Goal: Information Seeking & Learning: Learn about a topic

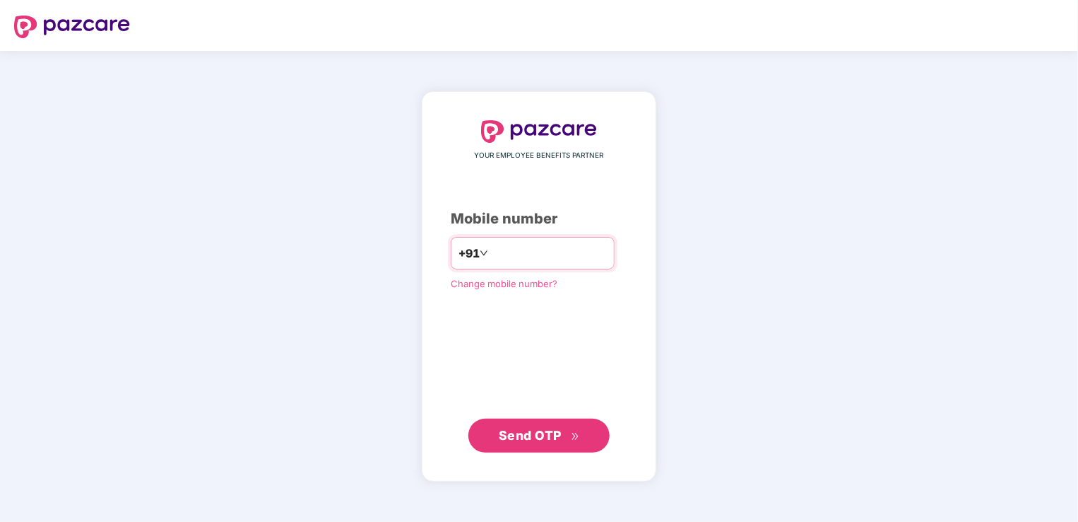
type input "**********"
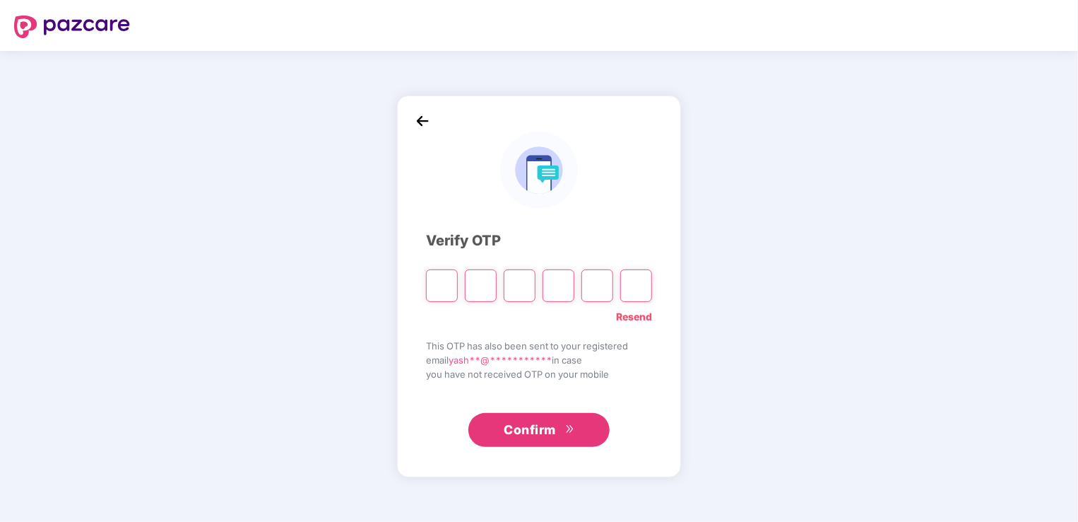
type input "*"
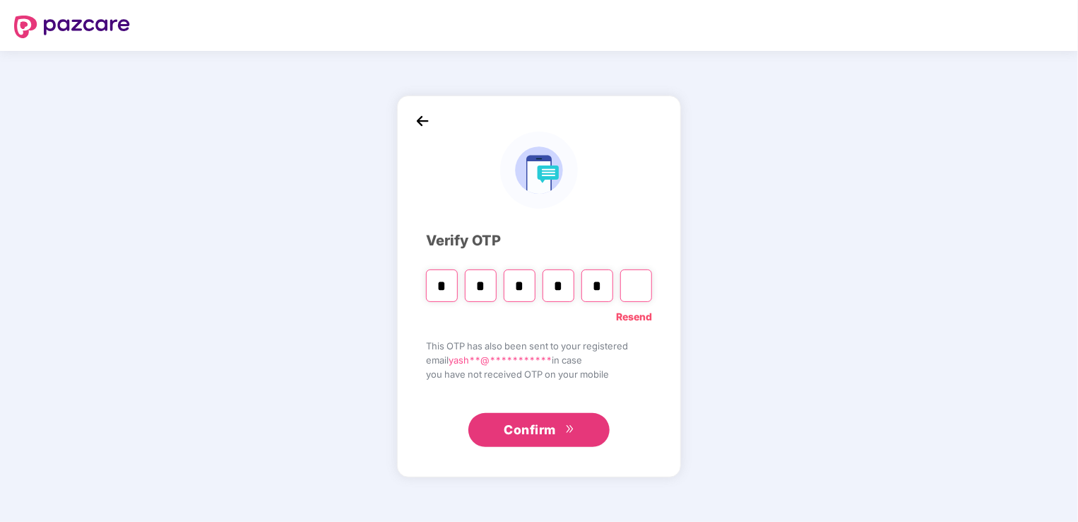
type input "*"
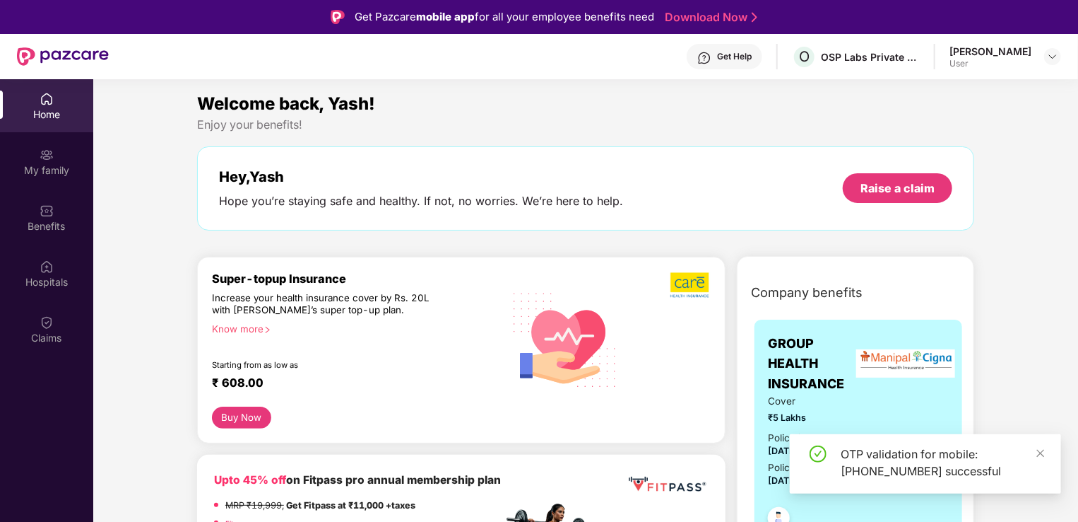
click at [415, 420] on div "Buy Now" at bounding box center [461, 417] width 499 height 22
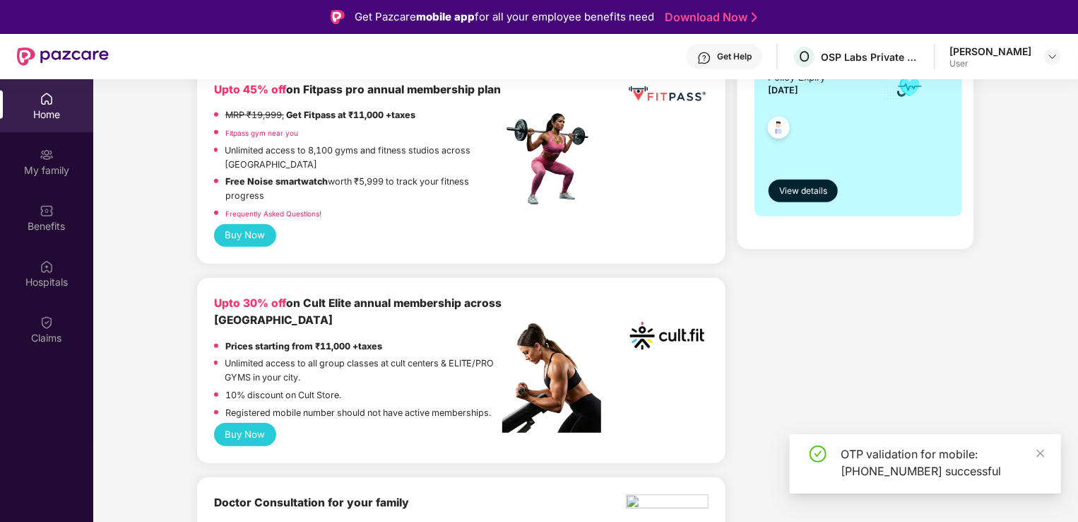
scroll to position [390, 0]
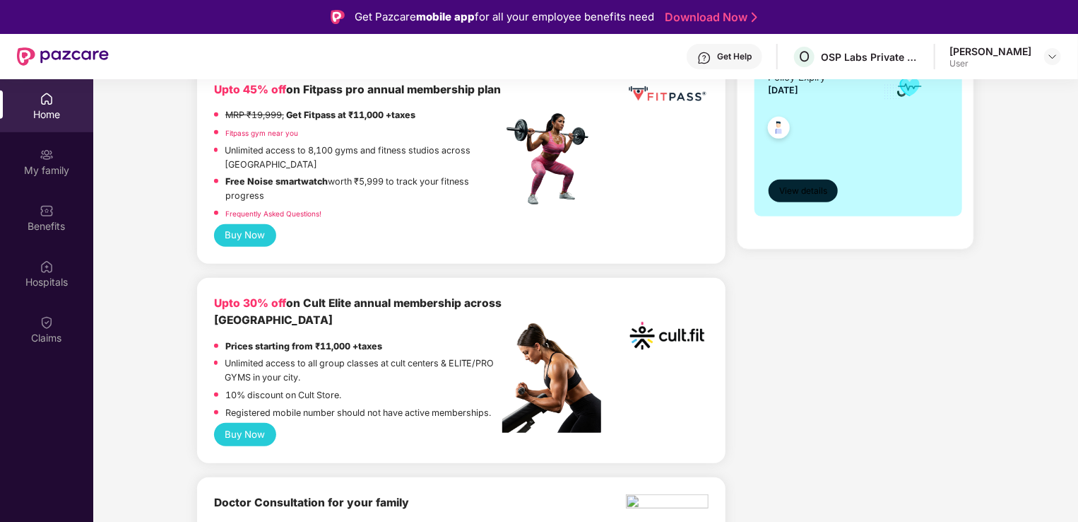
click at [799, 185] on span "View details" at bounding box center [804, 190] width 48 height 13
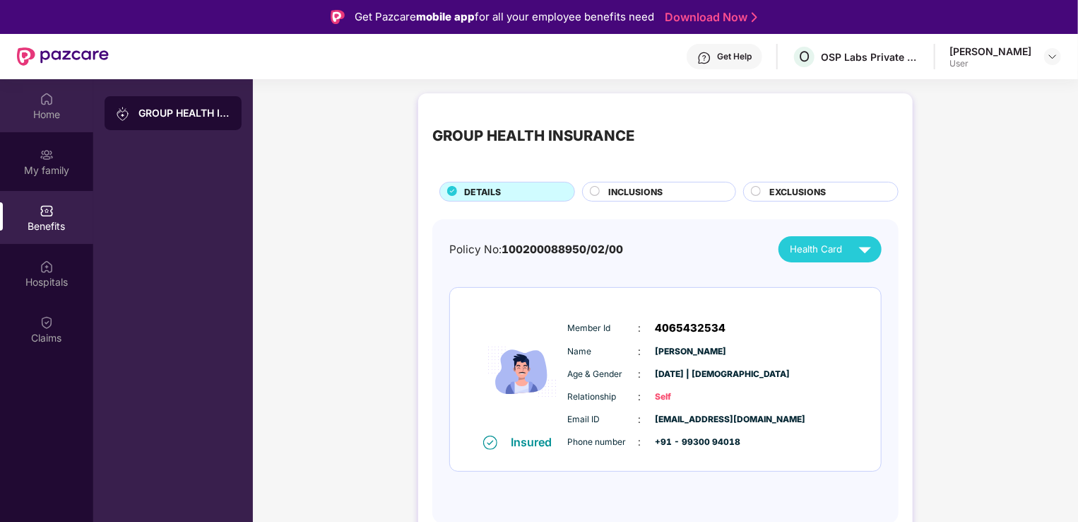
click at [65, 124] on div "Home" at bounding box center [46, 105] width 93 height 53
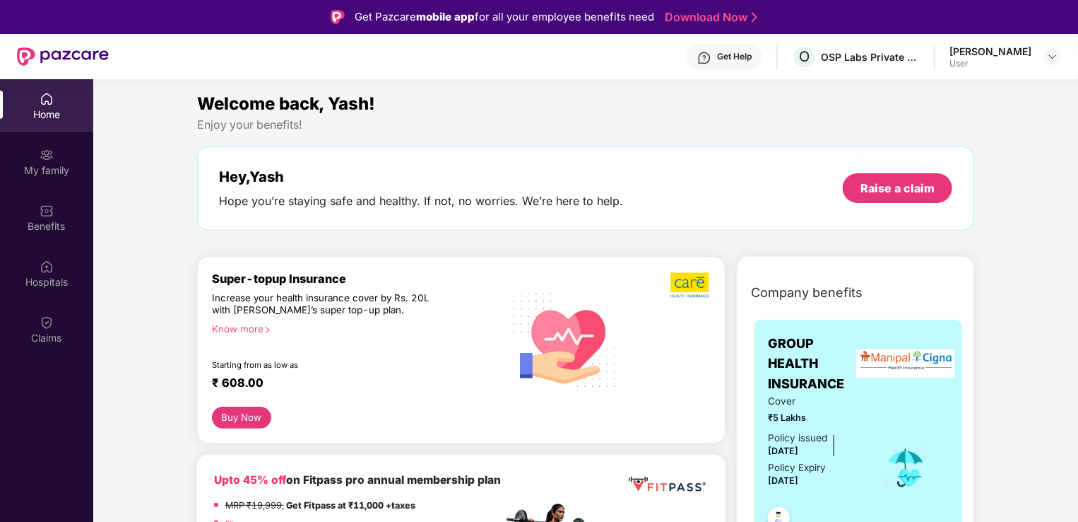
click at [896, 349] on img at bounding box center [906, 363] width 99 height 28
click at [776, 336] on span "GROUP HEALTH INSURANCE" at bounding box center [816, 364] width 95 height 60
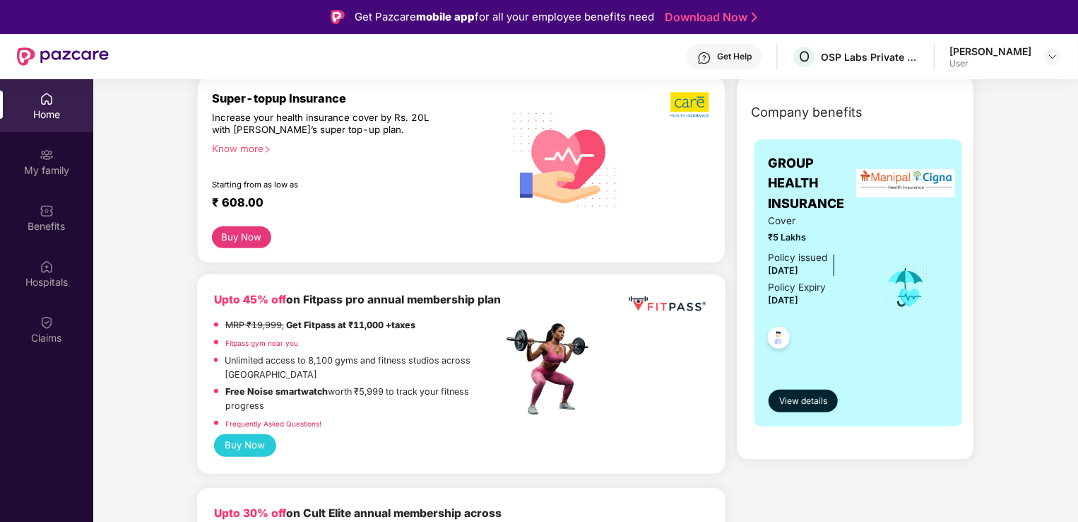
scroll to position [181, 0]
click at [774, 343] on img at bounding box center [779, 339] width 35 height 35
click at [813, 389] on button "View details" at bounding box center [804, 400] width 70 height 23
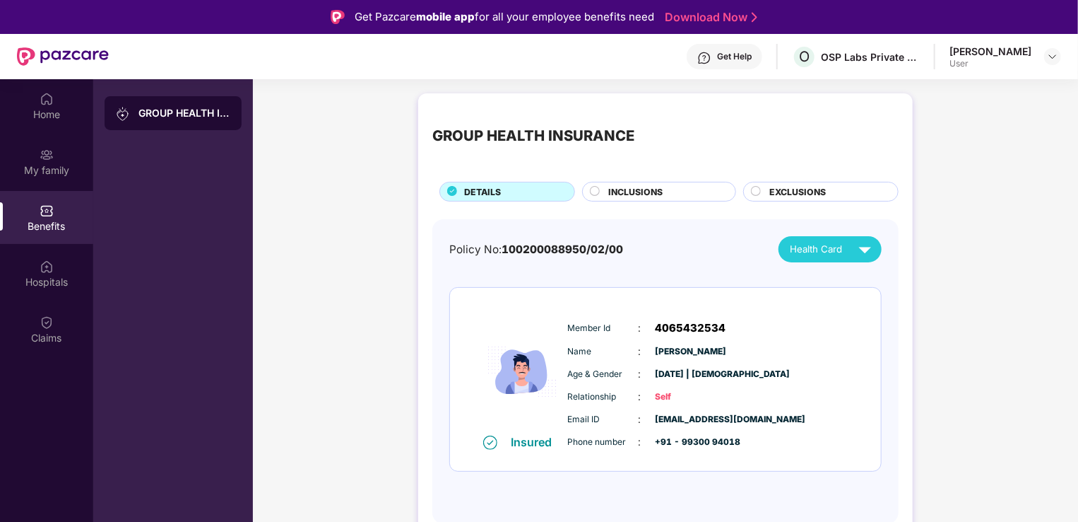
scroll to position [79, 0]
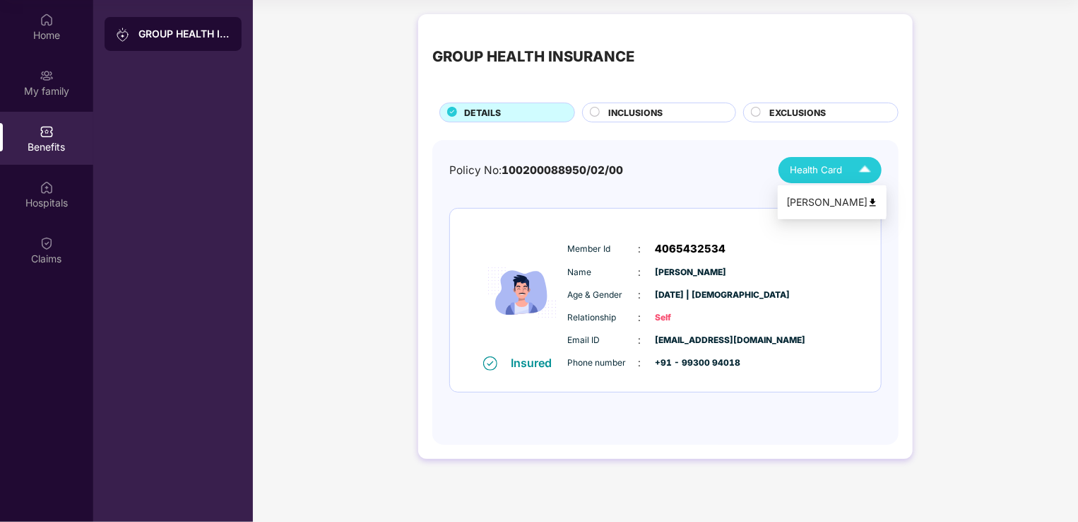
click at [851, 192] on li "[PERSON_NAME]" at bounding box center [832, 202] width 109 height 28
click at [654, 119] on div "INCLUSIONS" at bounding box center [665, 114] width 127 height 16
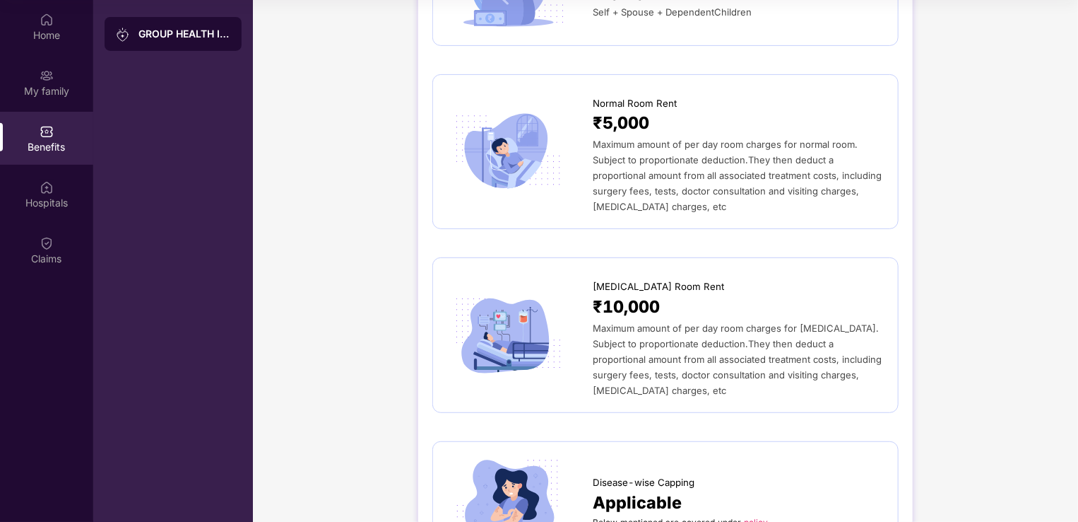
scroll to position [0, 0]
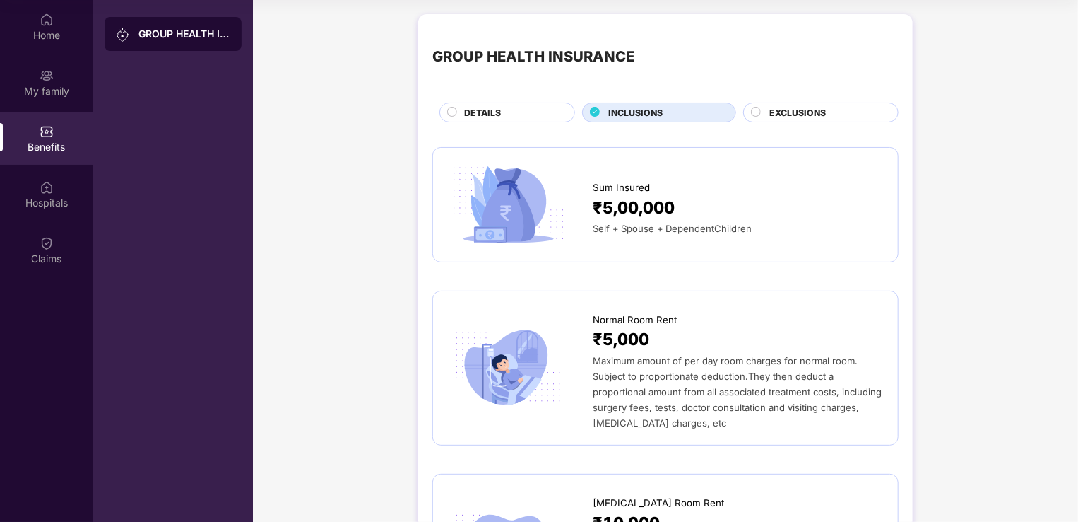
click at [802, 121] on div "EXCLUSIONS" at bounding box center [827, 114] width 129 height 16
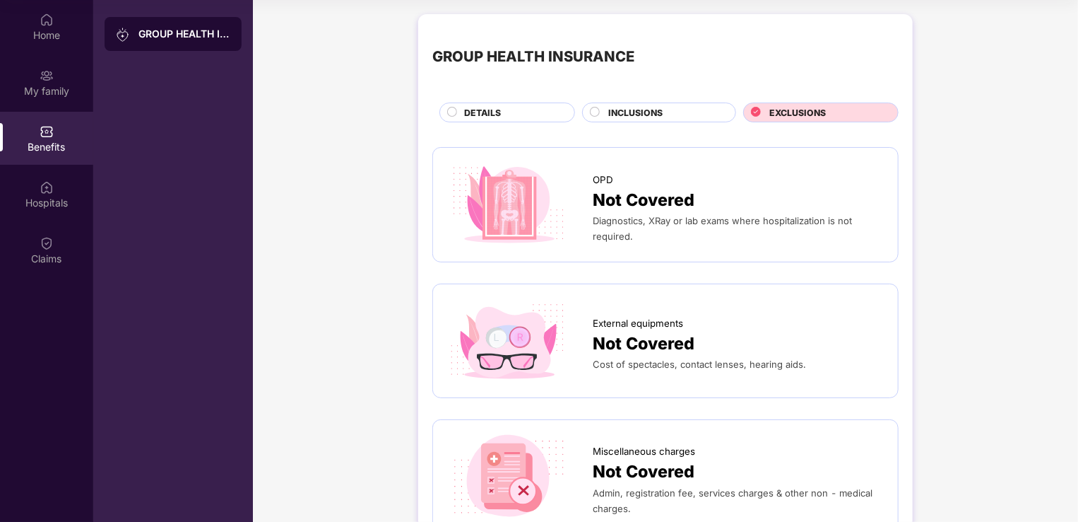
click at [604, 115] on div "INCLUSIONS" at bounding box center [665, 114] width 127 height 16
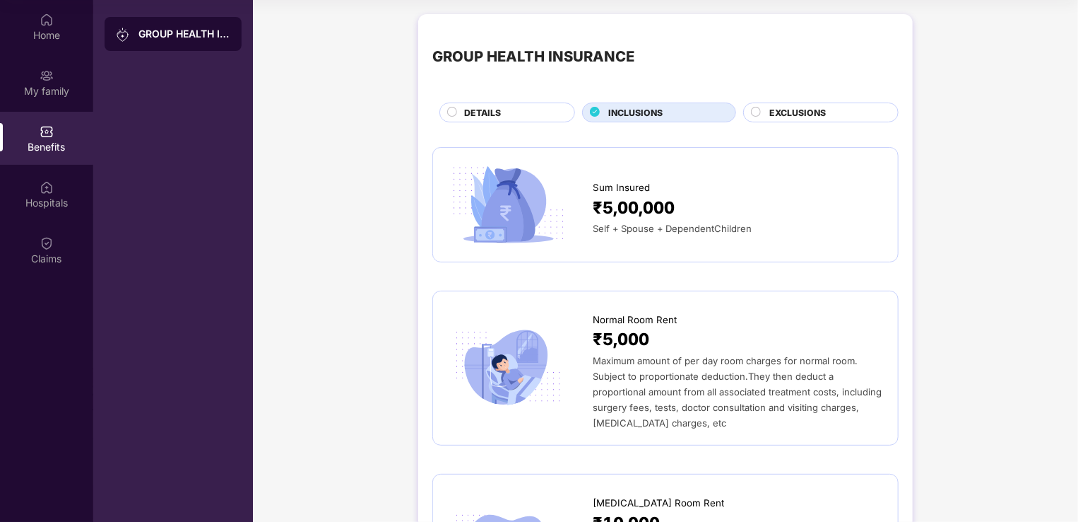
click at [612, 205] on span "₹5,00,000" at bounding box center [634, 208] width 82 height 26
click at [45, 241] on img at bounding box center [47, 243] width 14 height 14
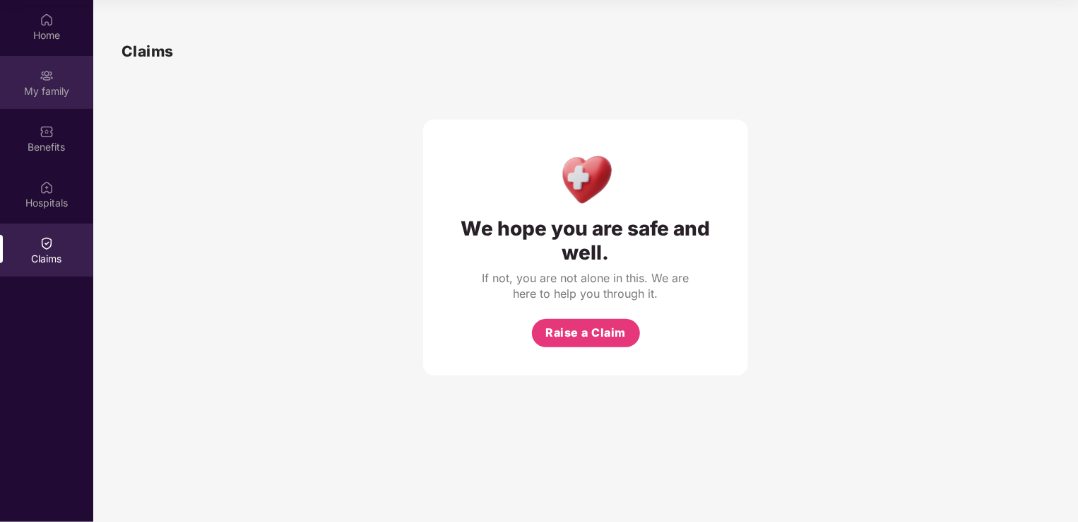
click at [45, 67] on div at bounding box center [47, 74] width 14 height 14
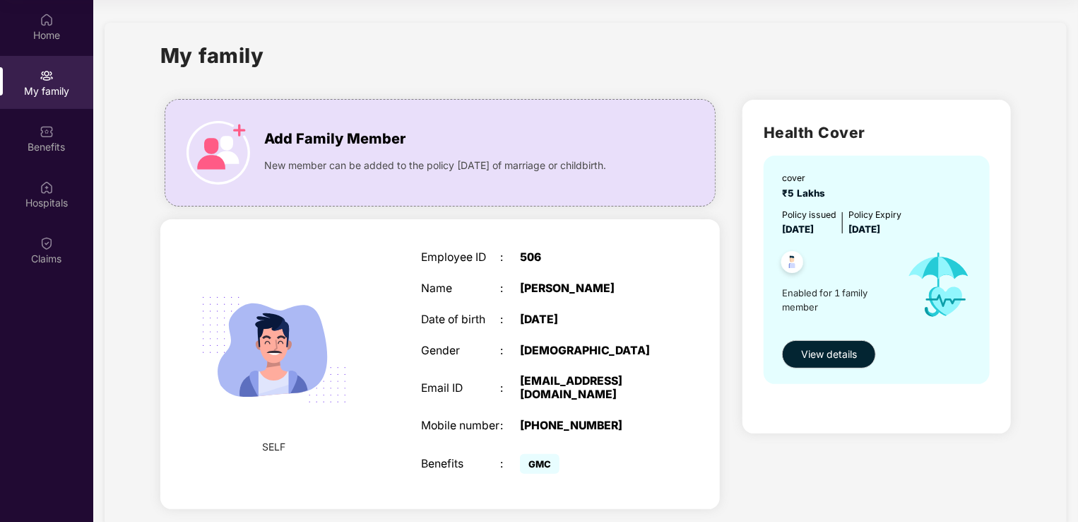
scroll to position [31, 0]
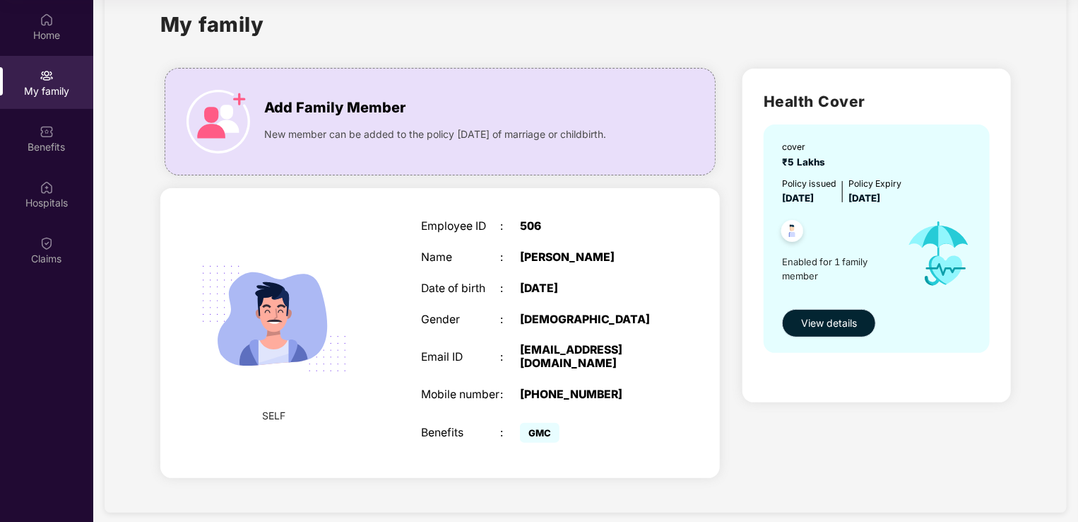
click at [848, 313] on button "View details" at bounding box center [829, 323] width 94 height 28
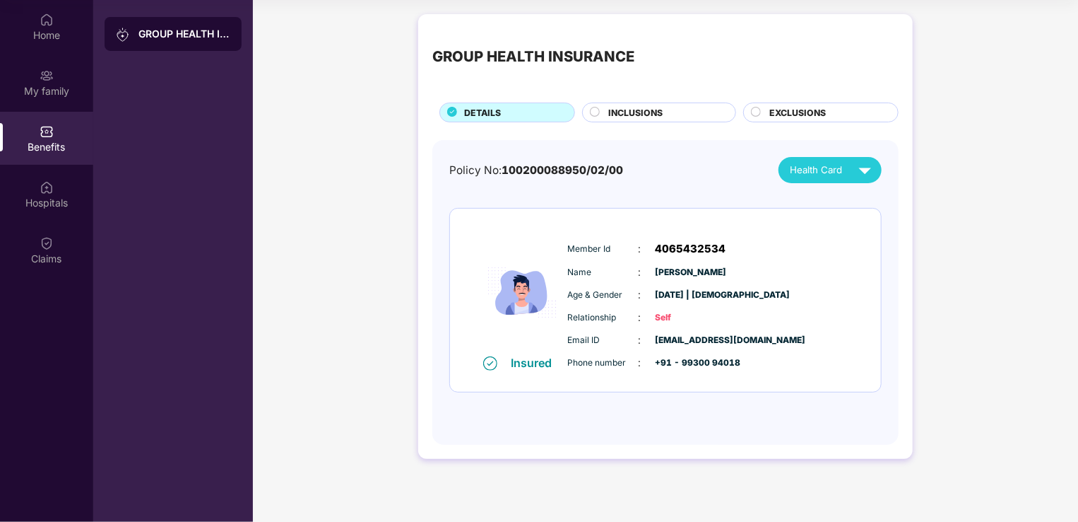
click at [583, 167] on span "100200088950/02/00" at bounding box center [563, 169] width 122 height 13
click at [26, 20] on div "Home" at bounding box center [46, 26] width 93 height 53
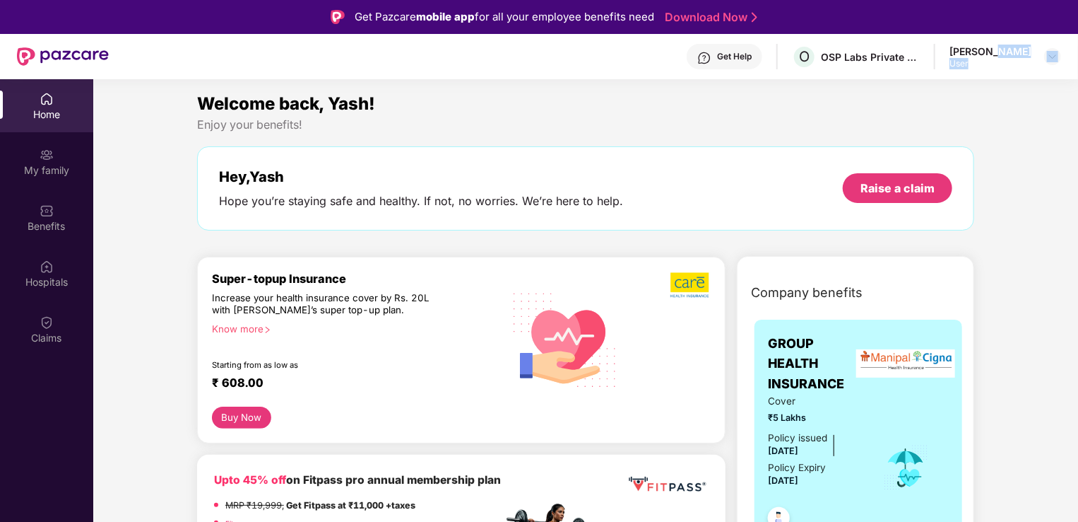
drag, startPoint x: 1017, startPoint y: 57, endPoint x: 1079, endPoint y: 65, distance: 62.7
click at [1078, 65] on html "Get Pazcare mobile app for all your employee benefits need Download Now Get Hel…" at bounding box center [539, 261] width 1078 height 522
click at [963, 121] on div "Enjoy your benefits!" at bounding box center [585, 124] width 777 height 15
click at [752, 55] on div "Get Help" at bounding box center [734, 56] width 35 height 11
click at [1028, 74] on div "Get Help O OSP Labs Private Limited [PERSON_NAME] User" at bounding box center [585, 56] width 953 height 45
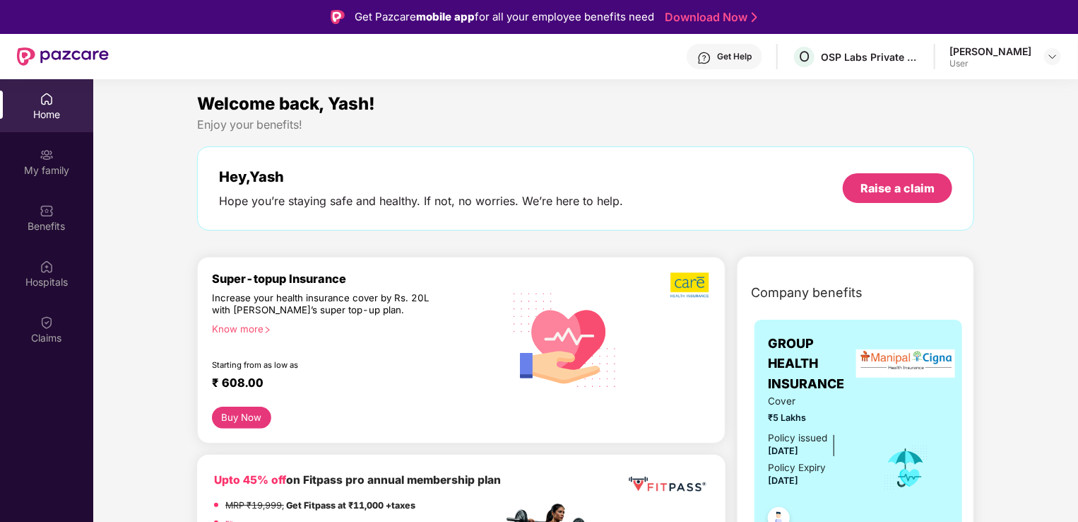
scroll to position [353, 0]
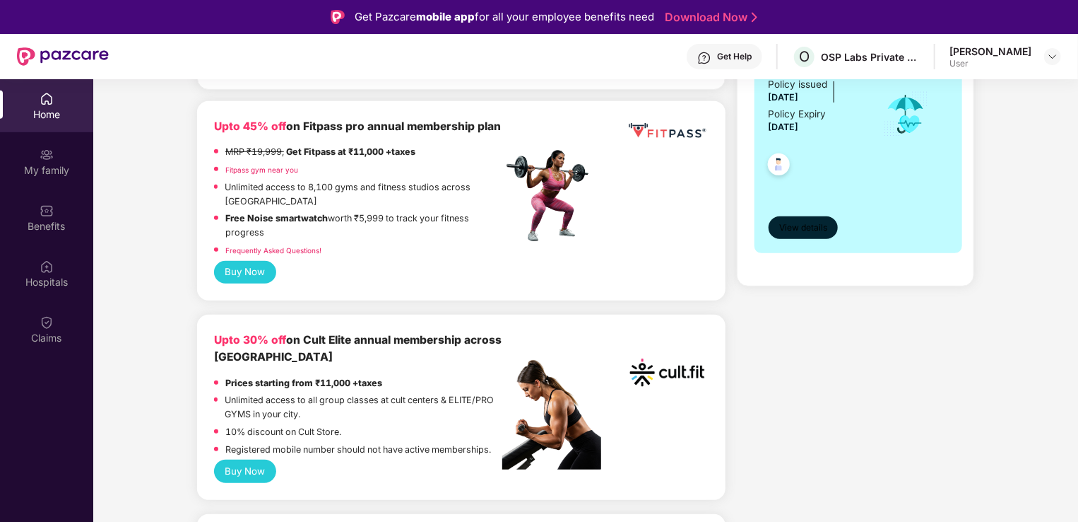
click at [809, 228] on span "View details" at bounding box center [804, 227] width 48 height 13
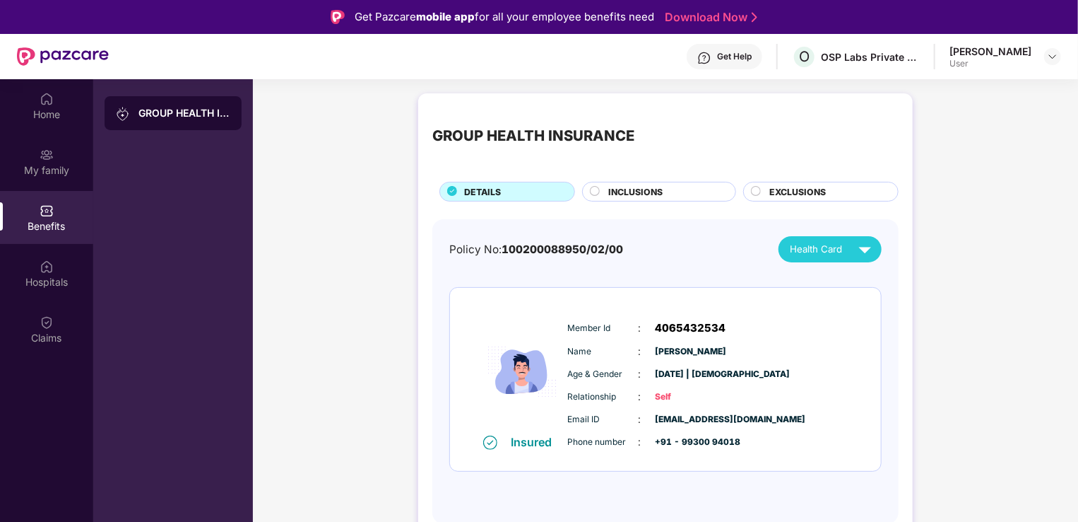
scroll to position [79, 0]
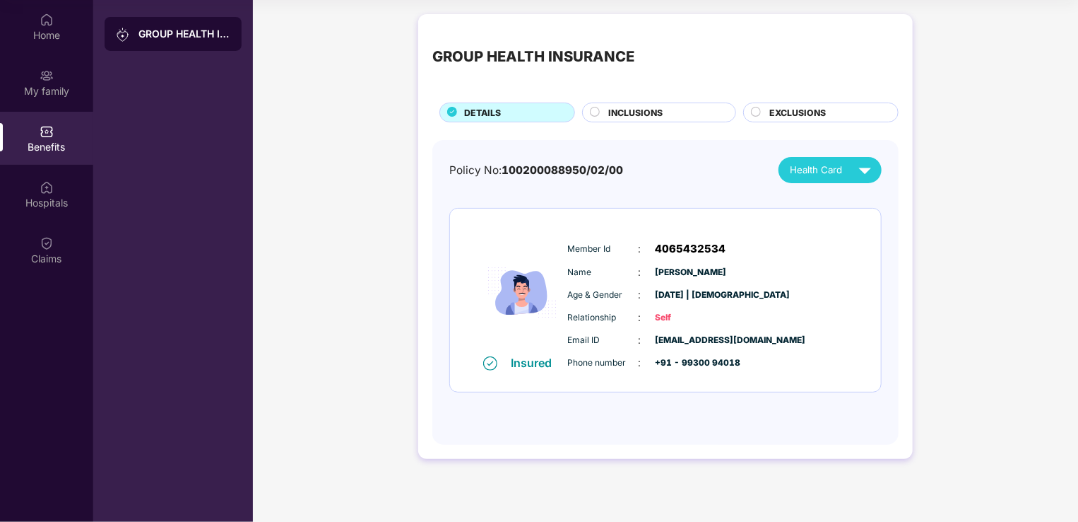
click at [577, 307] on div "Member Id : 4065432534 Name : [PERSON_NAME] Age & Gender : [DATE] | [DEMOGRAPHI…" at bounding box center [709, 305] width 288 height 144
click at [486, 273] on img at bounding box center [522, 292] width 85 height 125
click at [506, 175] on span "100200088950/02/00" at bounding box center [563, 169] width 122 height 13
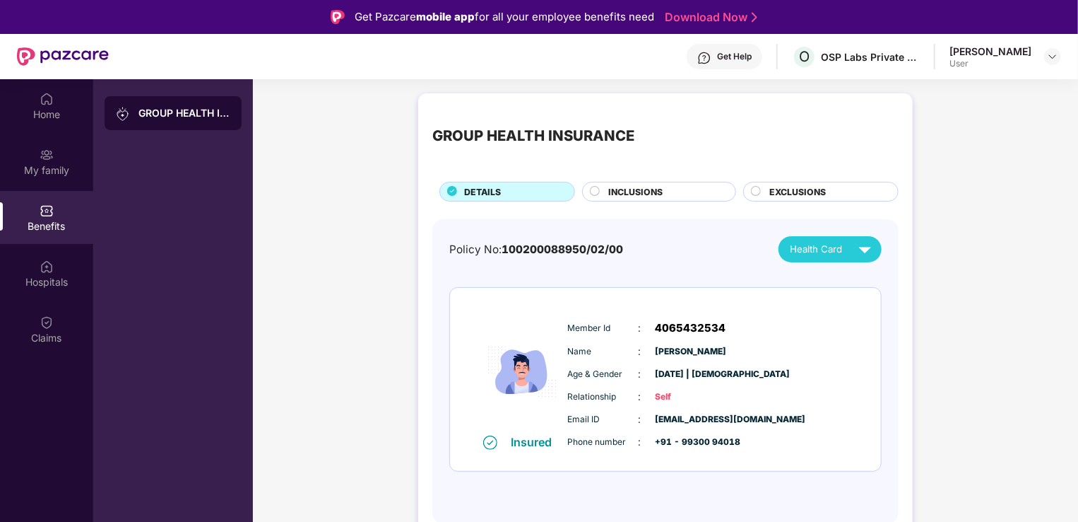
click at [591, 194] on circle at bounding box center [595, 191] width 9 height 9
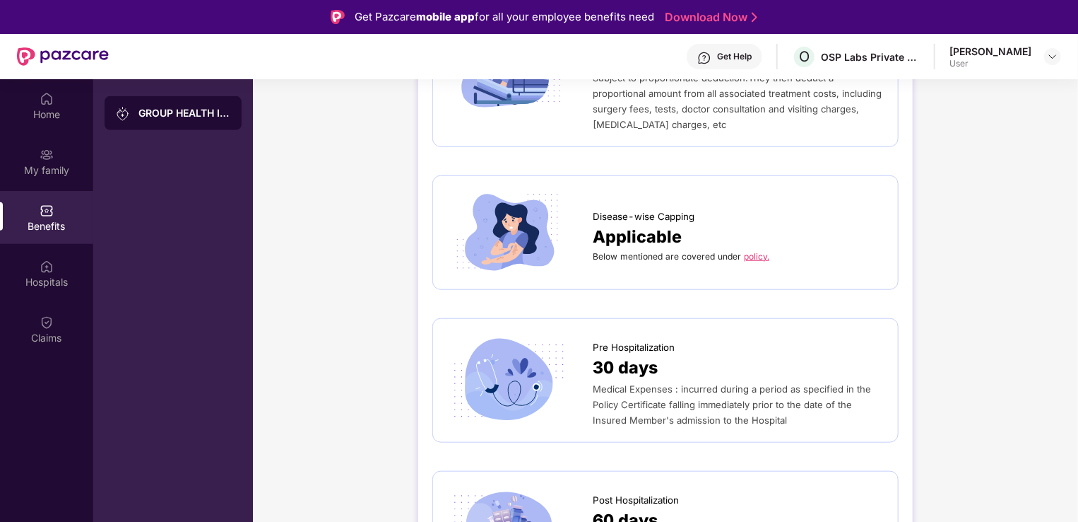
scroll to position [562, 0]
click at [753, 250] on link "policy." at bounding box center [756, 255] width 25 height 11
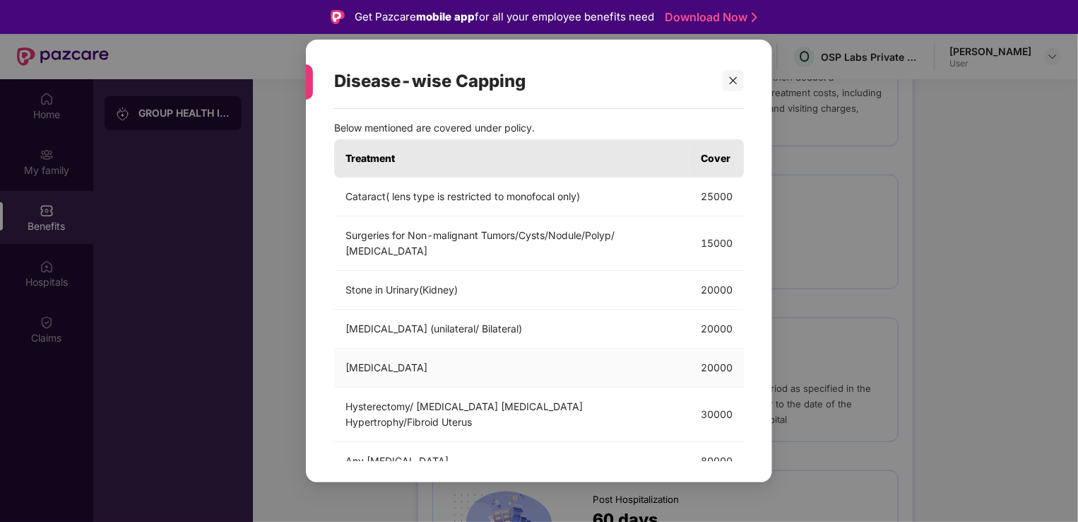
scroll to position [0, 0]
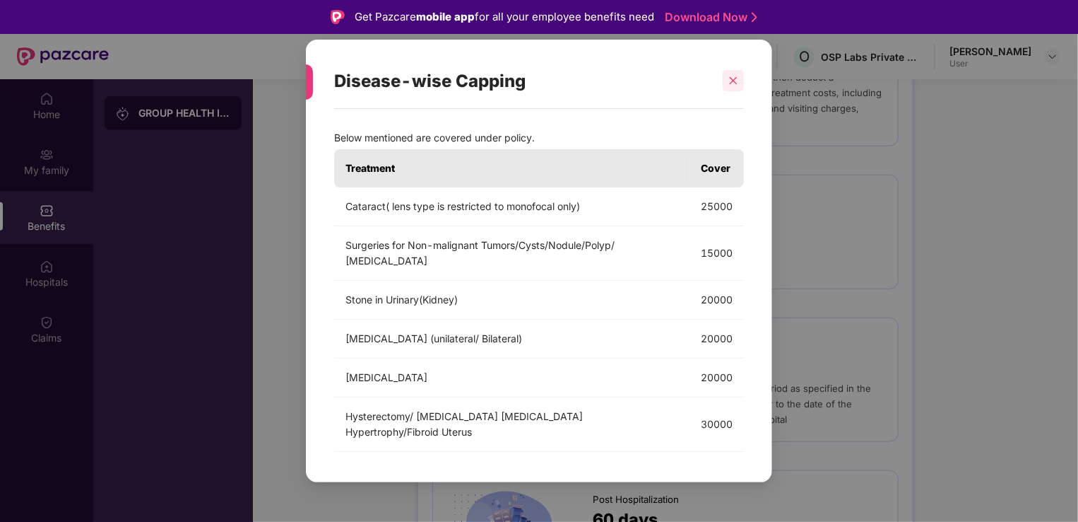
click at [740, 78] on div at bounding box center [733, 80] width 21 height 21
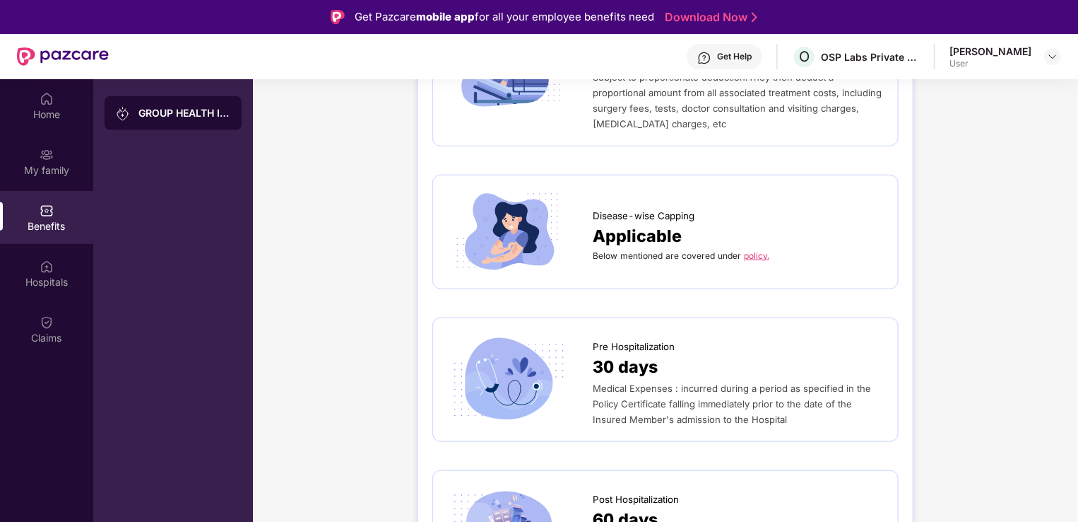
scroll to position [570, 0]
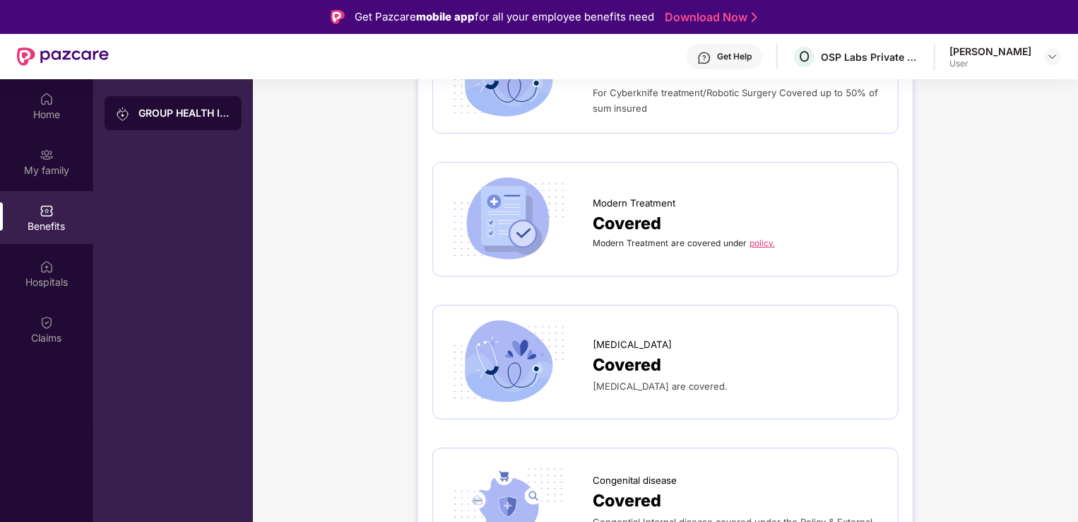
scroll to position [79, 0]
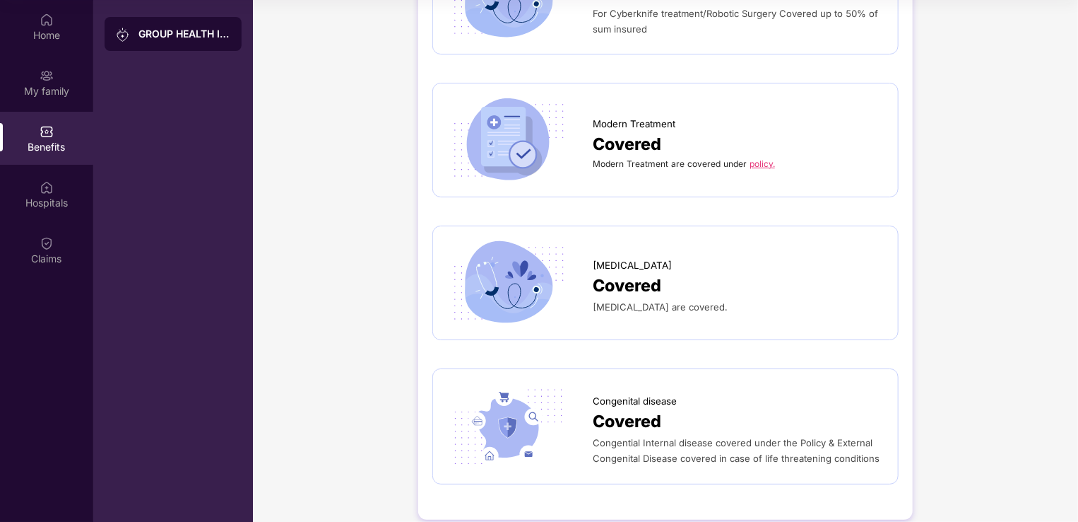
click at [757, 158] on link "policy." at bounding box center [762, 163] width 25 height 11
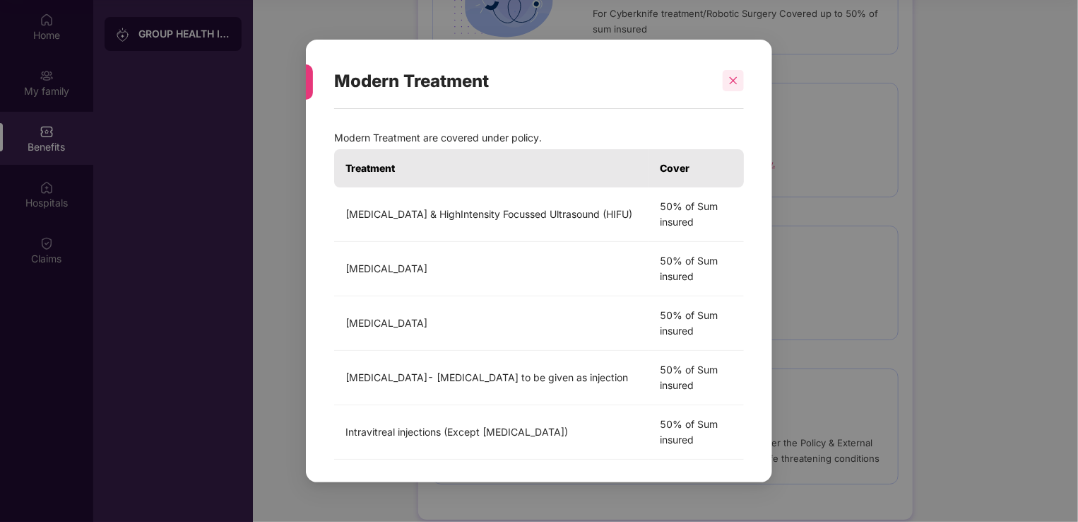
click at [743, 81] on div at bounding box center [733, 80] width 21 height 21
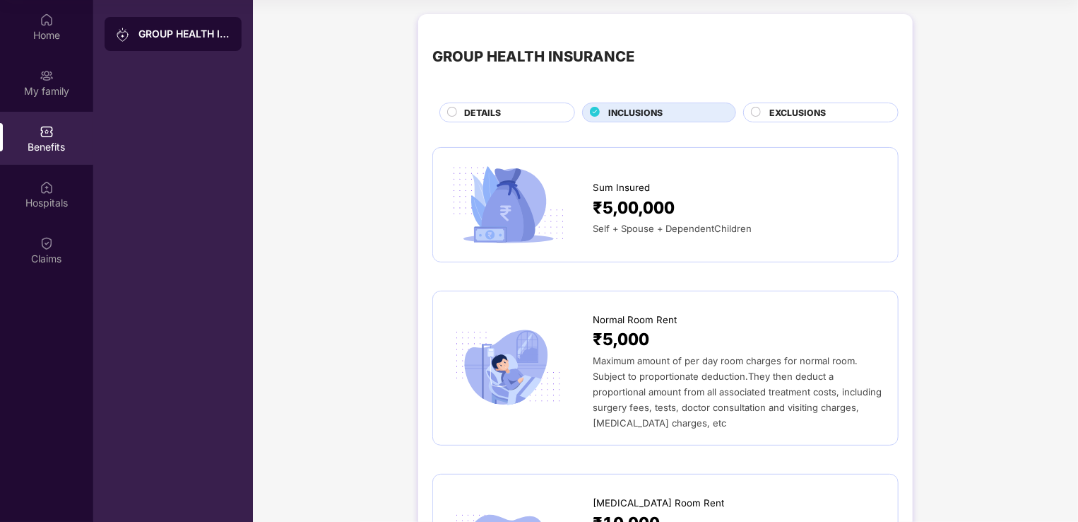
scroll to position [0, 0]
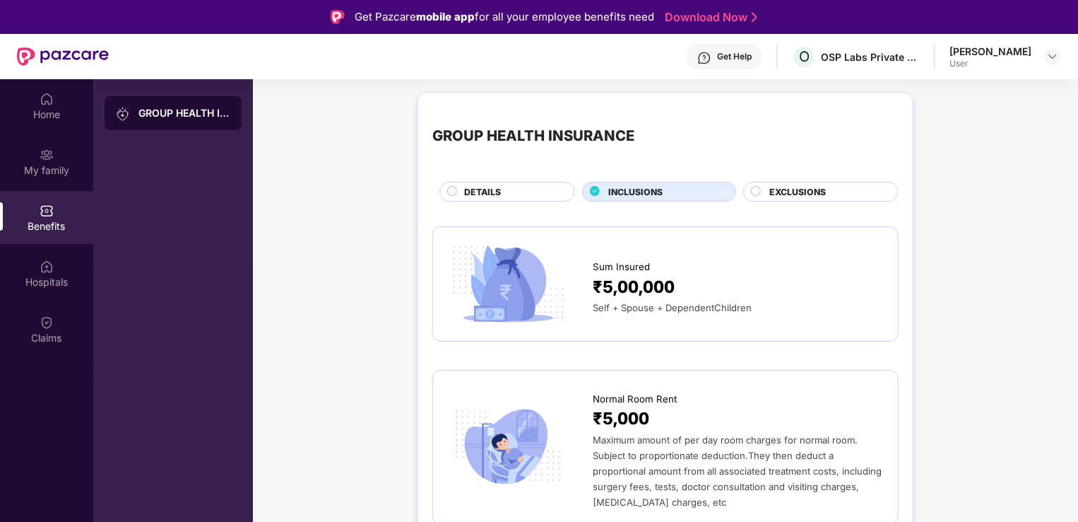
click at [181, 114] on div "GROUP HEALTH INSURANCE" at bounding box center [185, 113] width 92 height 14
click at [878, 65] on div "O OSP Labs Private Limited" at bounding box center [856, 57] width 128 height 25
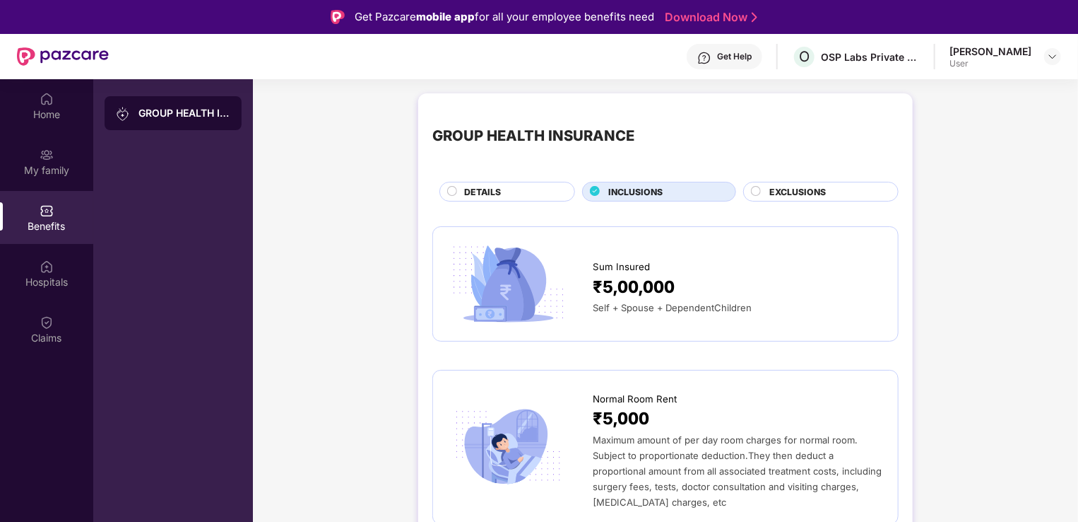
click at [731, 70] on div "Get Help O OSP Labs Private Limited [PERSON_NAME] User" at bounding box center [585, 56] width 953 height 45
click at [736, 65] on div "Get Help" at bounding box center [725, 56] width 76 height 25
click at [520, 131] on div "GROUP HEALTH INSURANCE" at bounding box center [534, 135] width 202 height 23
click at [509, 200] on div "DETAILS" at bounding box center [512, 193] width 110 height 16
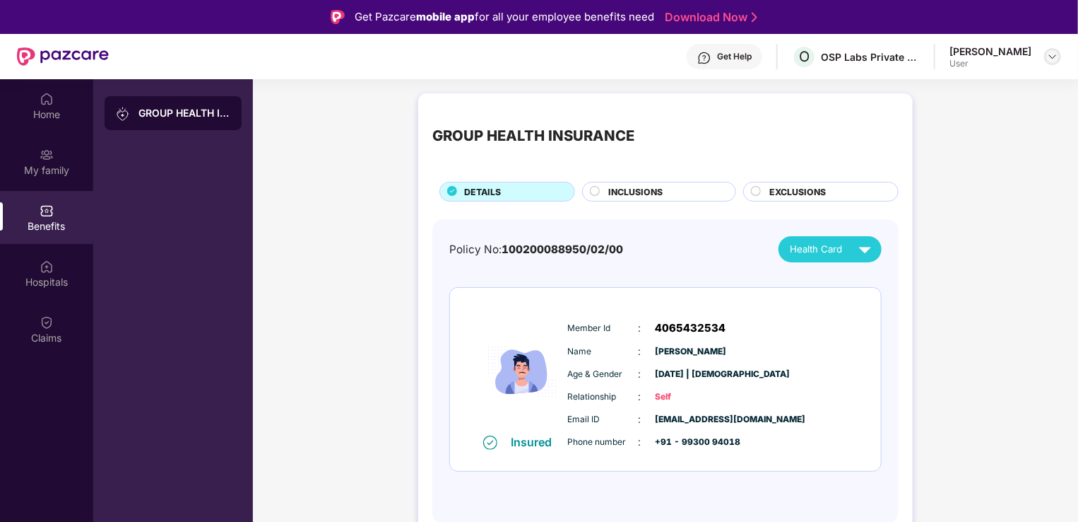
click at [1049, 53] on img at bounding box center [1052, 56] width 11 height 11
click at [831, 113] on div "GROUP HEALTH INSURANCE" at bounding box center [666, 135] width 466 height 57
click at [652, 195] on span "INCLUSIONS" at bounding box center [636, 191] width 54 height 13
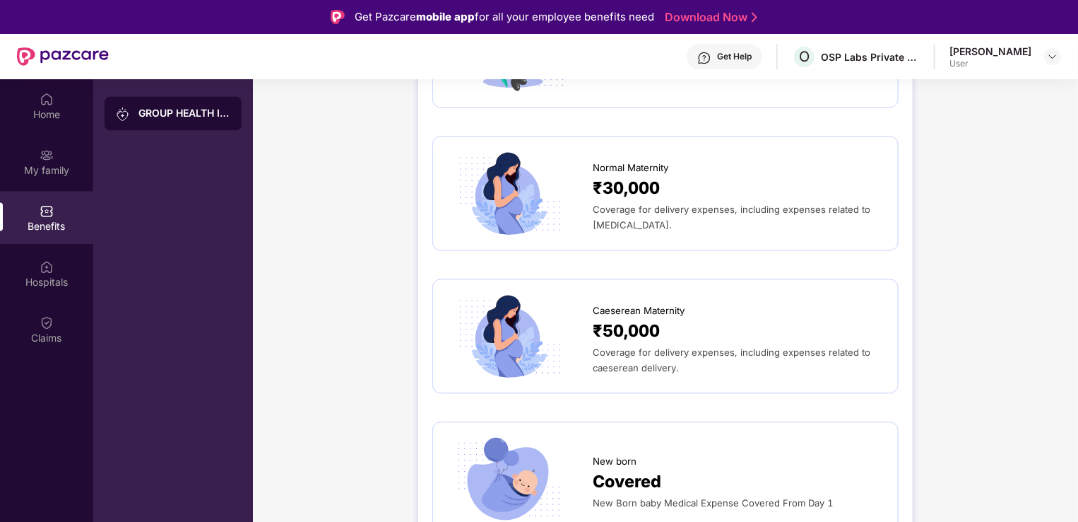
scroll to position [1478, 0]
click at [679, 213] on div "Coverage for delivery expenses, including expenses related to [MEDICAL_DATA]." at bounding box center [738, 216] width 291 height 31
click at [655, 319] on span "₹50,000" at bounding box center [626, 330] width 67 height 26
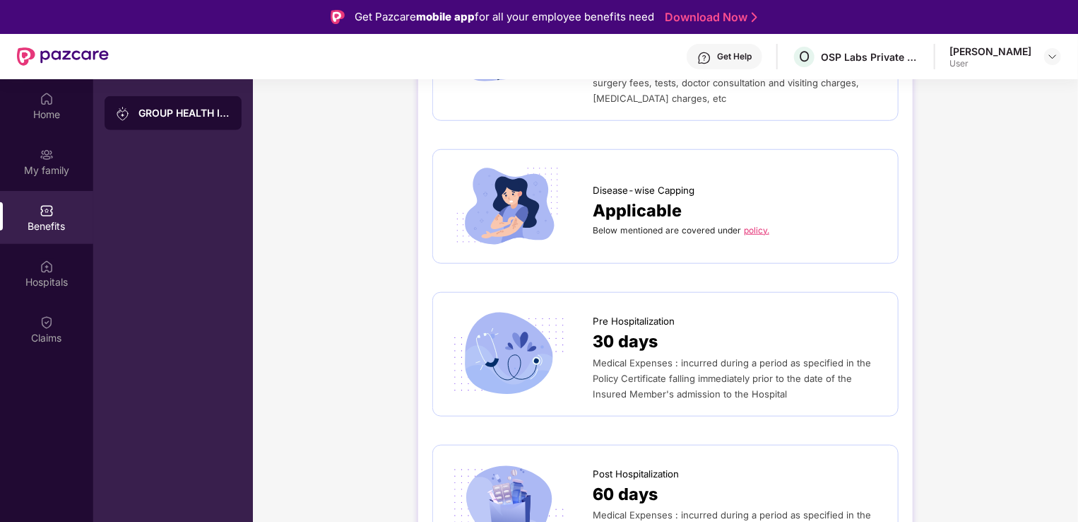
scroll to position [0, 0]
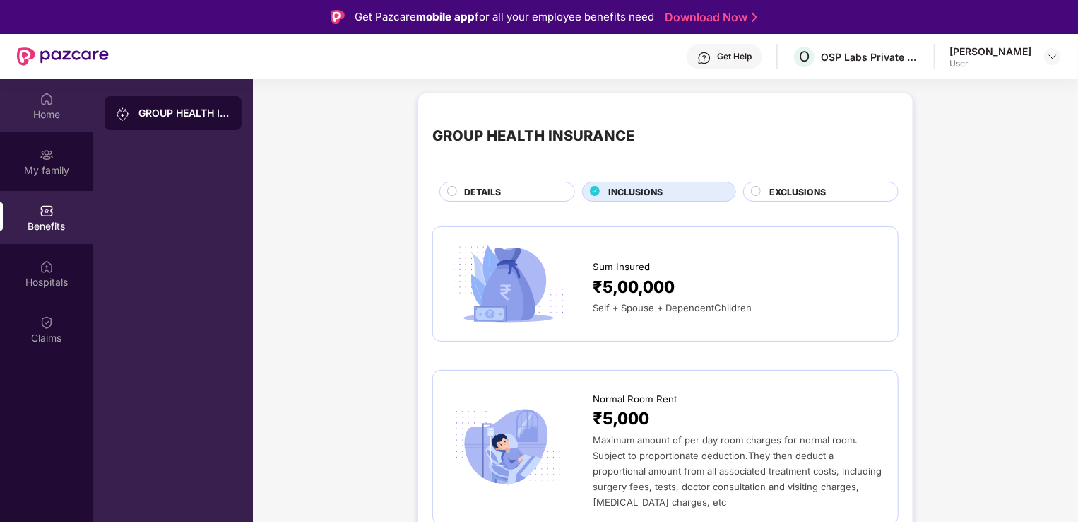
click at [59, 99] on div "Home" at bounding box center [46, 105] width 93 height 53
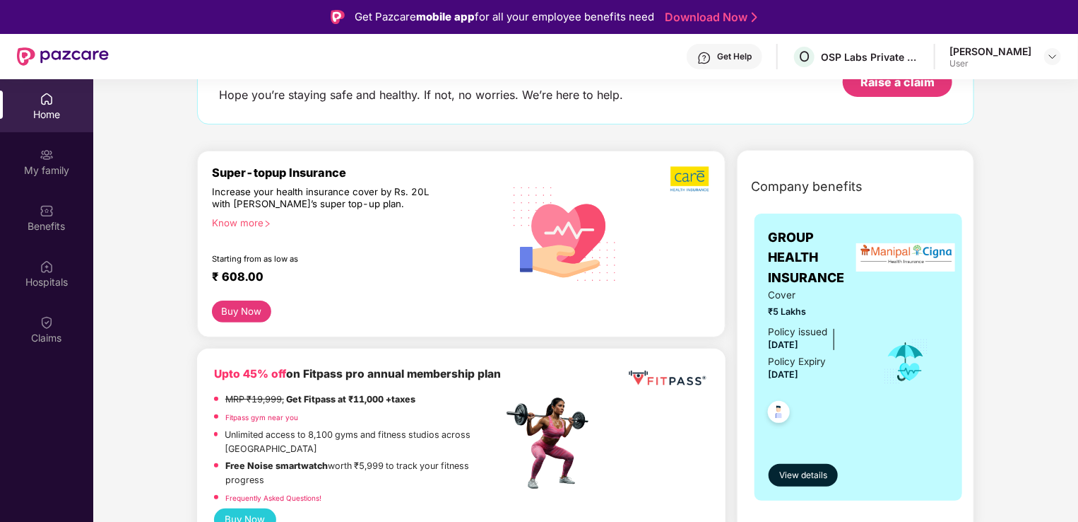
scroll to position [51, 0]
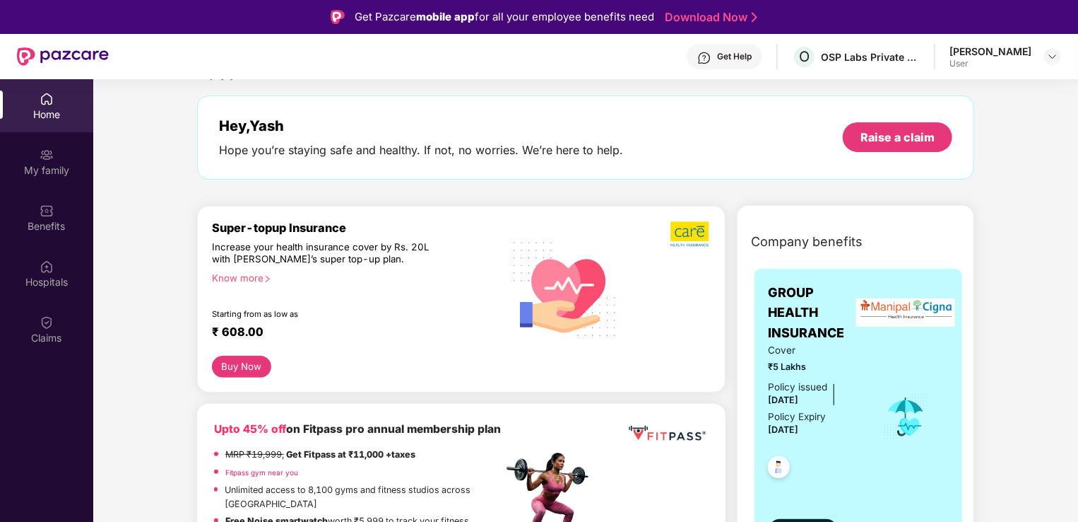
click at [746, 53] on div "Get Help" at bounding box center [734, 56] width 35 height 11
click at [606, 162] on div "Hey, [PERSON_NAME] you’re staying safe and healthy. If not, no worries. We’re h…" at bounding box center [585, 137] width 777 height 84
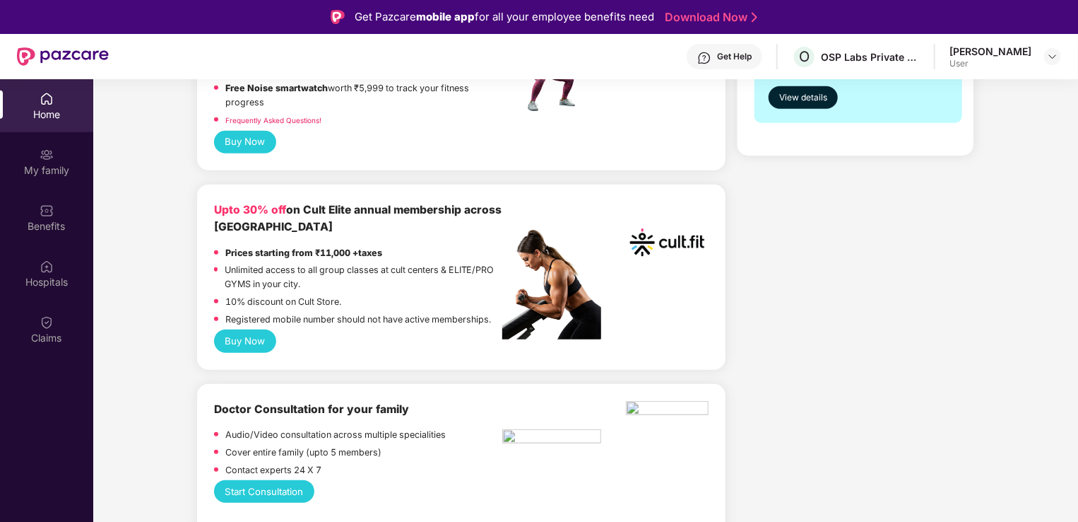
scroll to position [0, 0]
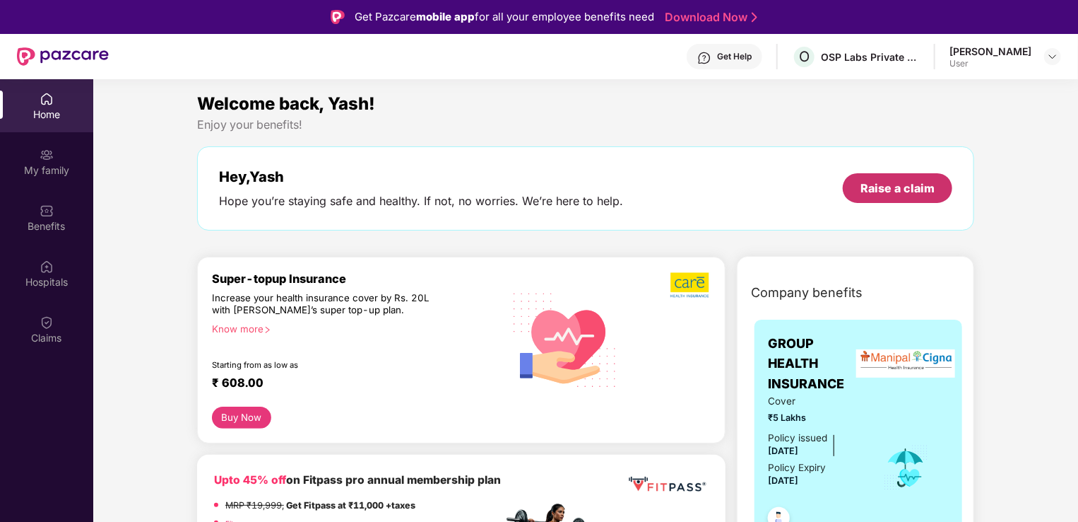
click at [901, 179] on div "Raise a claim" at bounding box center [898, 188] width 110 height 30
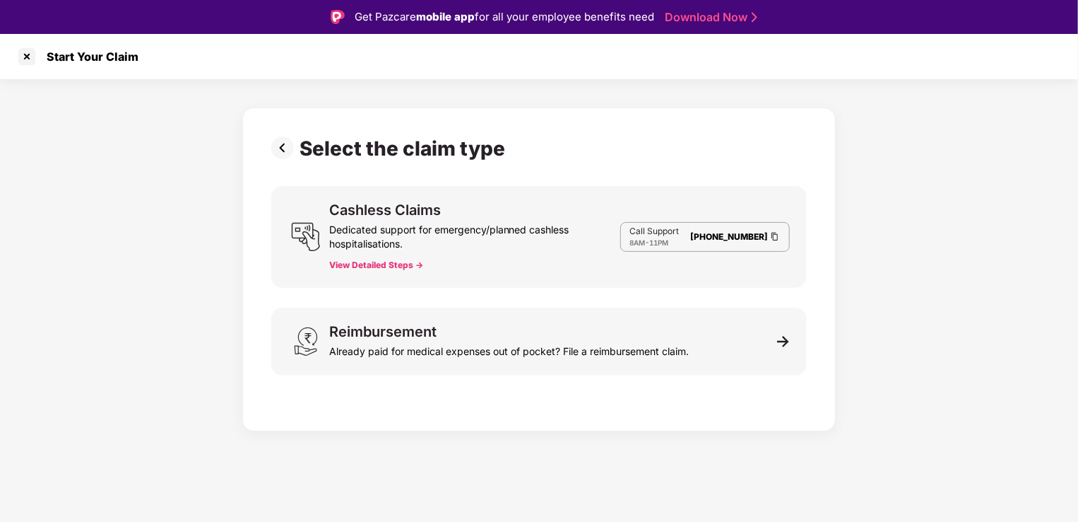
click at [282, 142] on img at bounding box center [285, 147] width 28 height 23
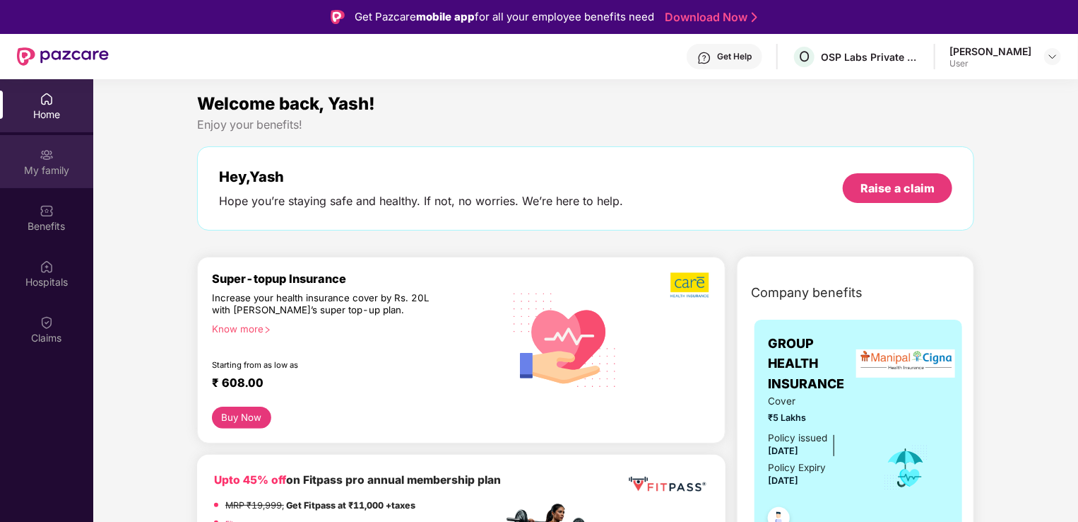
click at [49, 186] on div "My family" at bounding box center [46, 161] width 93 height 53
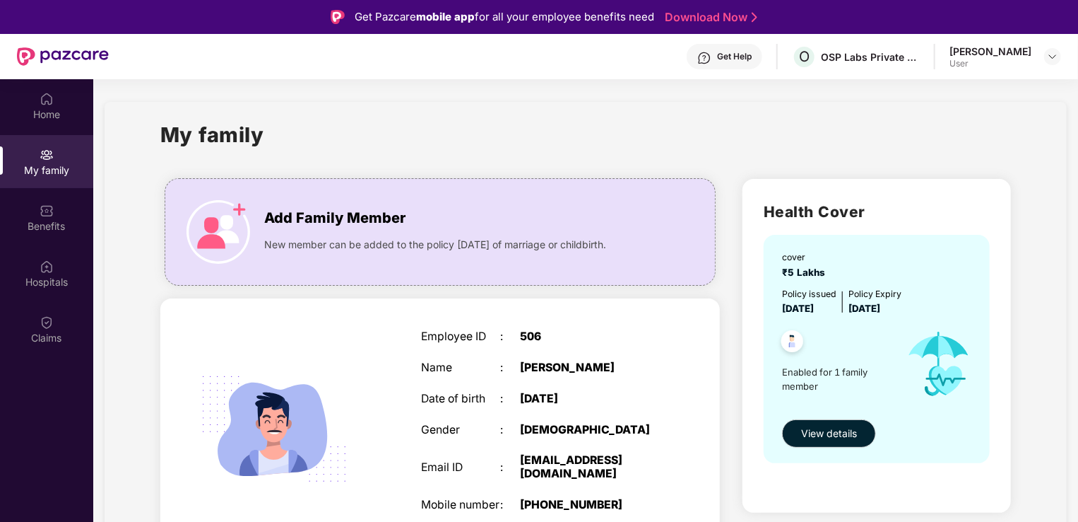
scroll to position [31, 0]
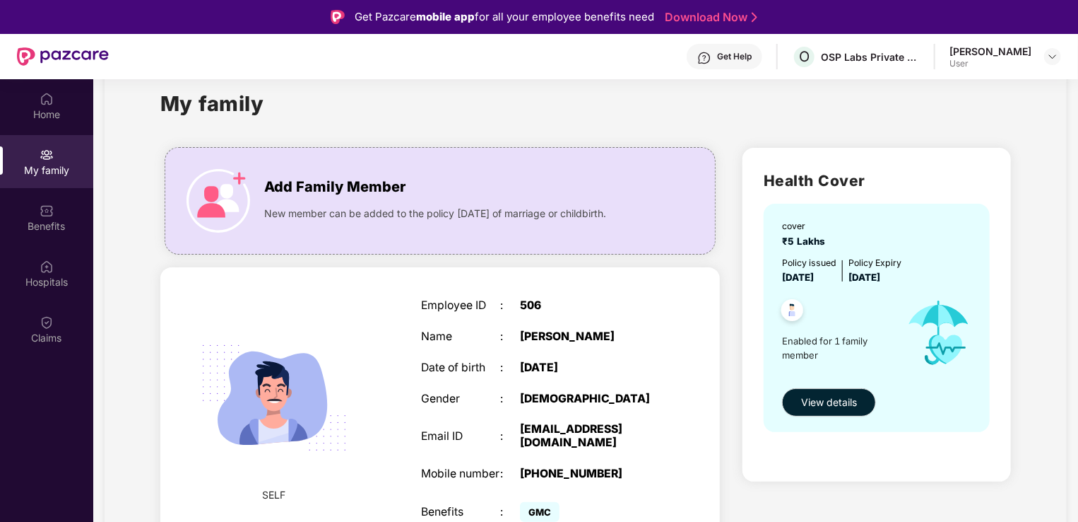
click at [311, 404] on img at bounding box center [273, 397] width 179 height 179
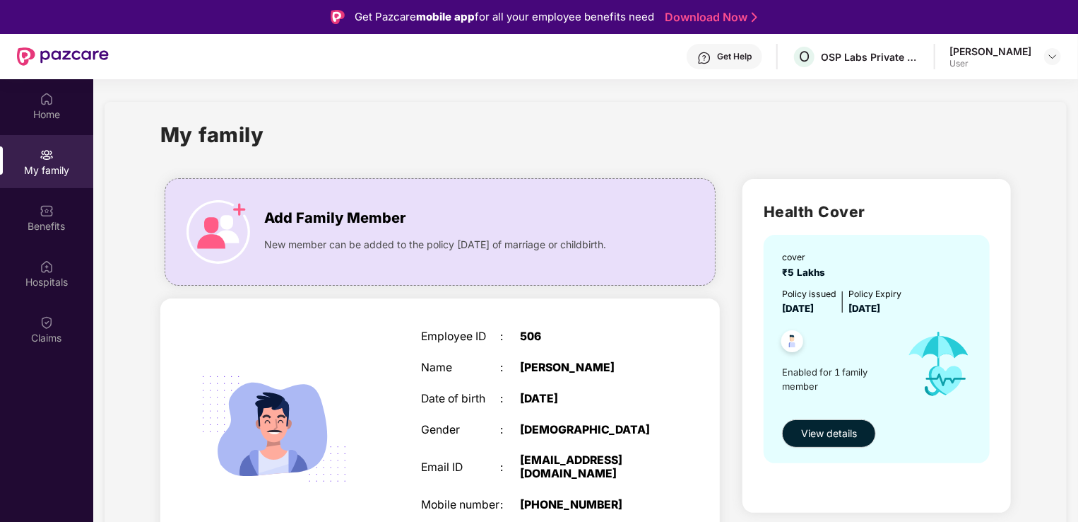
click at [1040, 57] on div "[PERSON_NAME] User" at bounding box center [1006, 57] width 112 height 25
click at [1058, 57] on img at bounding box center [1052, 56] width 11 height 11
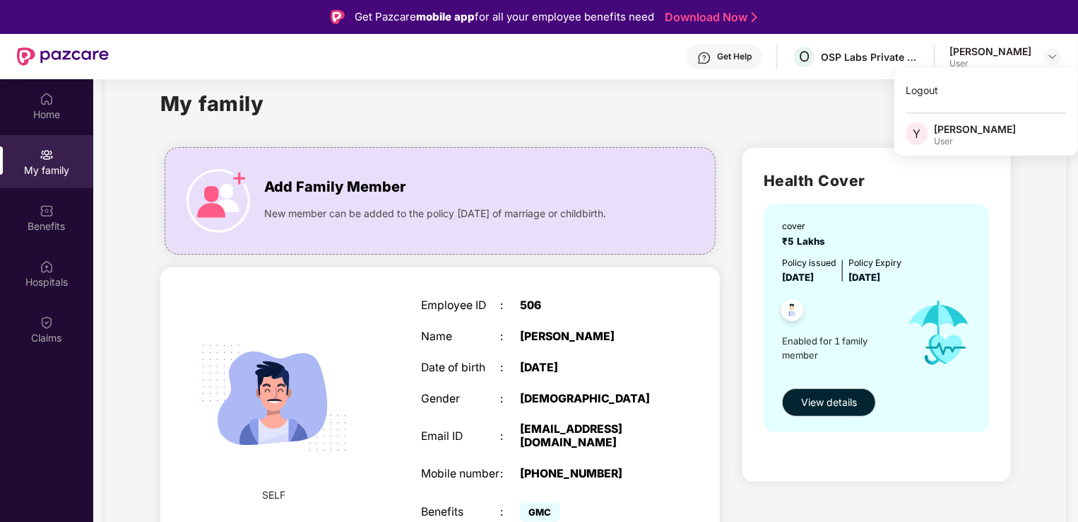
click at [1001, 425] on div "Health Cover cover ₹5 Lakhs Policy issued [DATE] Policy Expiry [DATE] Enabled f…" at bounding box center [877, 315] width 269 height 334
